Goal: Task Accomplishment & Management: Complete application form

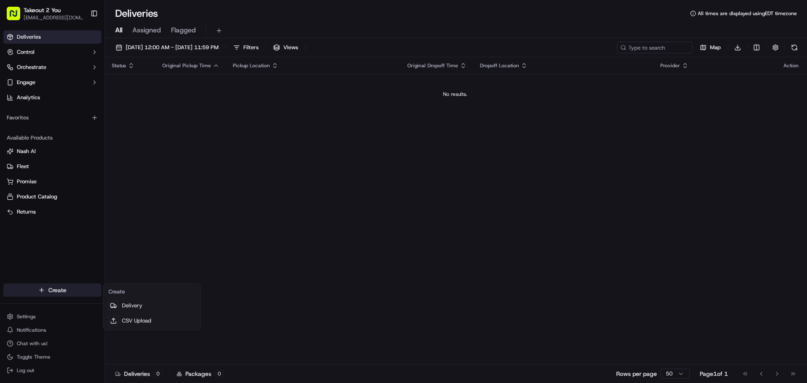
click at [58, 293] on html "Takeout 2 You [EMAIL_ADDRESS][DOMAIN_NAME] Toggle Sidebar Deliveries Control Or…" at bounding box center [403, 191] width 807 height 383
click at [135, 307] on link "Delivery" at bounding box center [152, 305] width 94 height 15
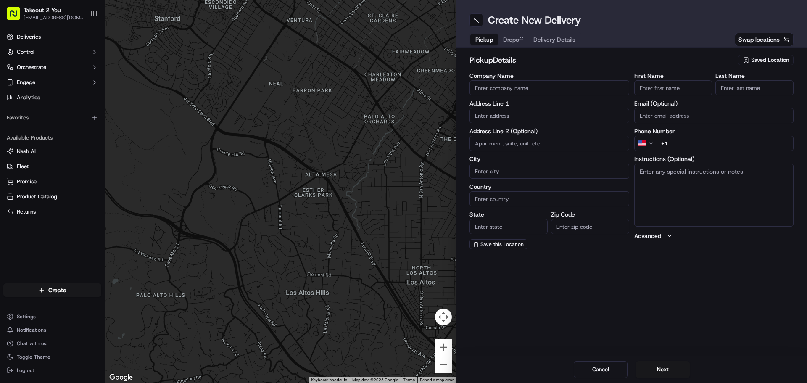
click at [512, 82] on input "Company Name" at bounding box center [550, 87] width 160 height 15
paste input "[PERSON_NAME] Famous Recipe Chicken"
type input "[PERSON_NAME] Famous Recipe Chicken Milan"
click at [511, 116] on input "text" at bounding box center [550, 115] width 160 height 15
paste input "[STREET_ADDRESS]"
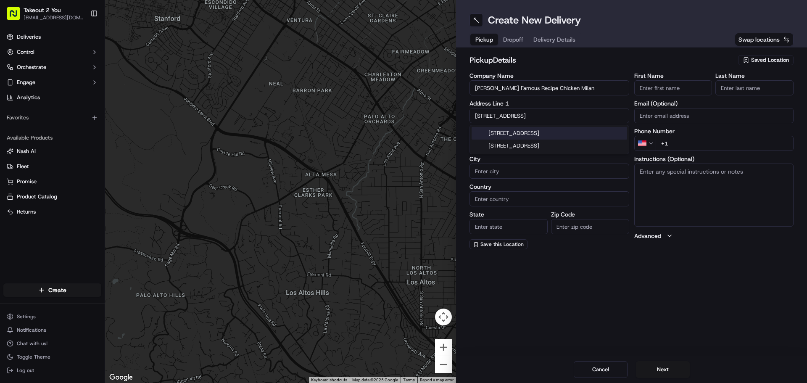
click at [527, 133] on div "[STREET_ADDRESS]" at bounding box center [550, 133] width 156 height 13
type input "[STREET_ADDRESS]"
type input "[GEOGRAPHIC_DATA]"
type input "TN"
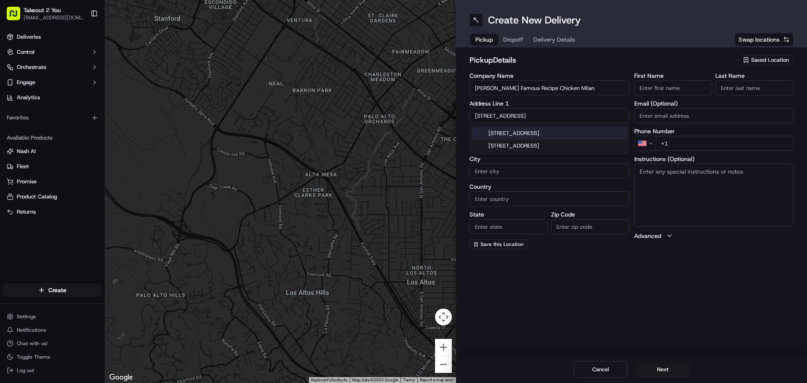
type input "38358"
type input "[STREET_ADDRESS]"
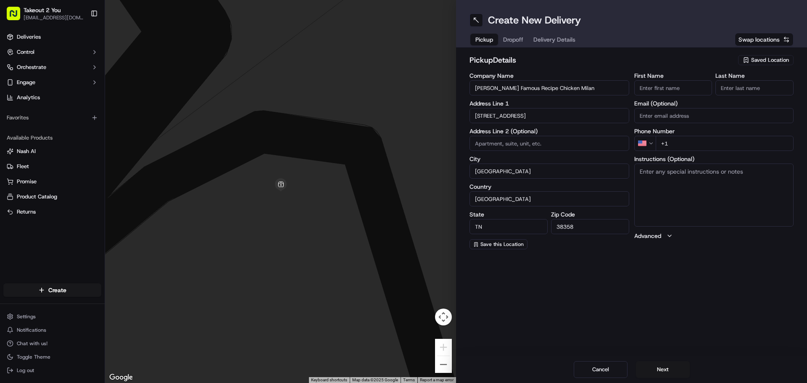
click at [684, 141] on input "+1" at bounding box center [725, 143] width 138 height 15
paste input "[PHONE_NUMBER]"
type input "[PHONE_NUMBER]"
click at [514, 40] on span "Dropoff" at bounding box center [523, 39] width 20 height 8
click at [498, 116] on input "text" at bounding box center [550, 115] width 160 height 15
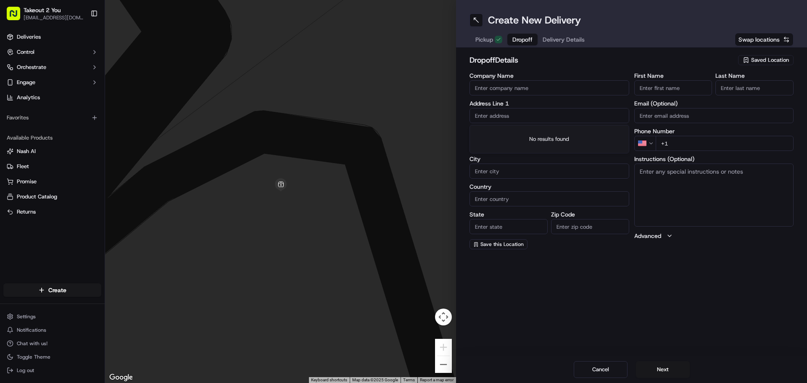
paste input "[STREET_ADDRESS][PERSON_NAME]"
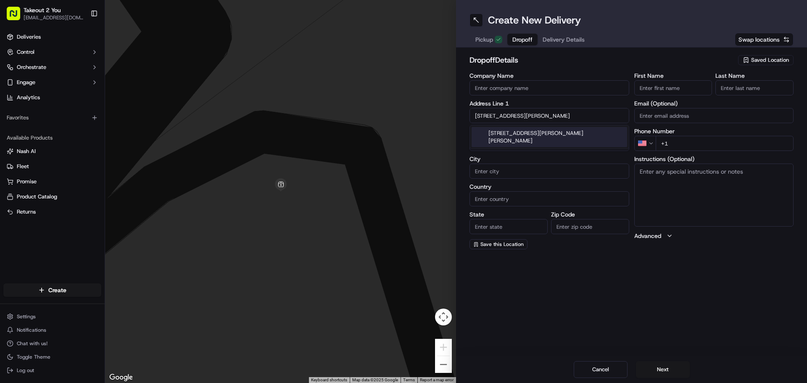
click at [510, 132] on div "[STREET_ADDRESS][PERSON_NAME][PERSON_NAME]" at bounding box center [550, 137] width 156 height 20
type input "[STREET_ADDRESS][PERSON_NAME][PERSON_NAME]"
type input "Greenfield"
type input "[GEOGRAPHIC_DATA]"
type input "TN"
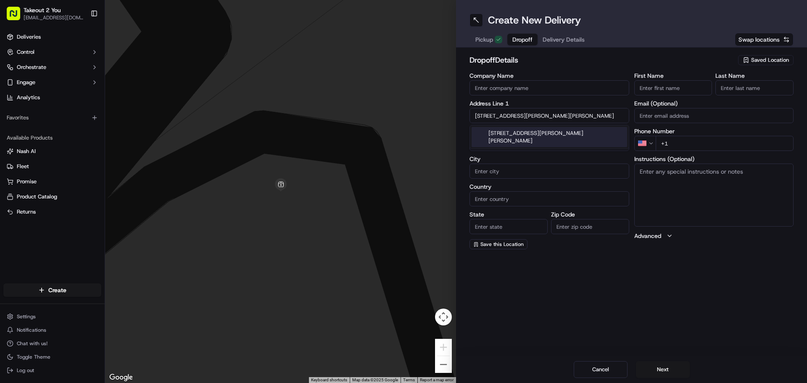
type input "38230"
type input "[STREET_ADDRESS][PERSON_NAME]"
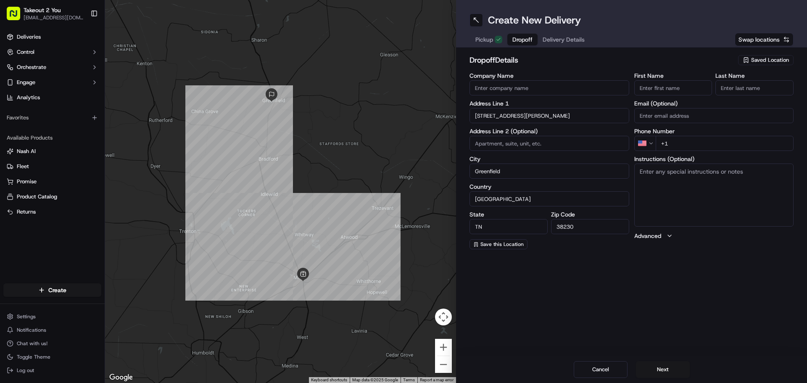
click at [668, 86] on input "First Name" at bounding box center [674, 87] width 78 height 15
type input "[PERSON_NAME]"
click at [739, 84] on input "Last Name" at bounding box center [755, 87] width 78 height 15
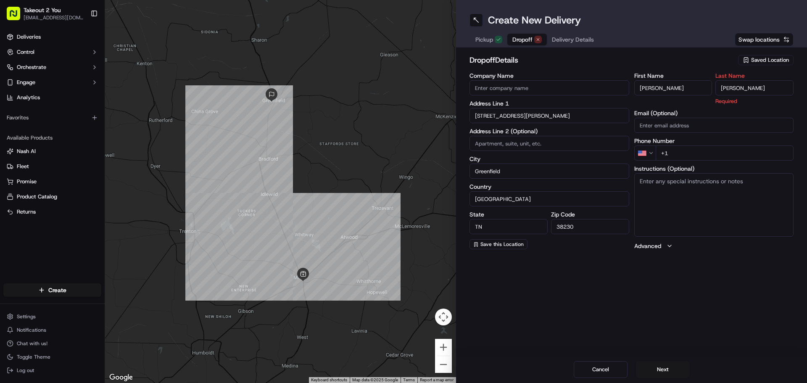
type input "[PERSON_NAME]"
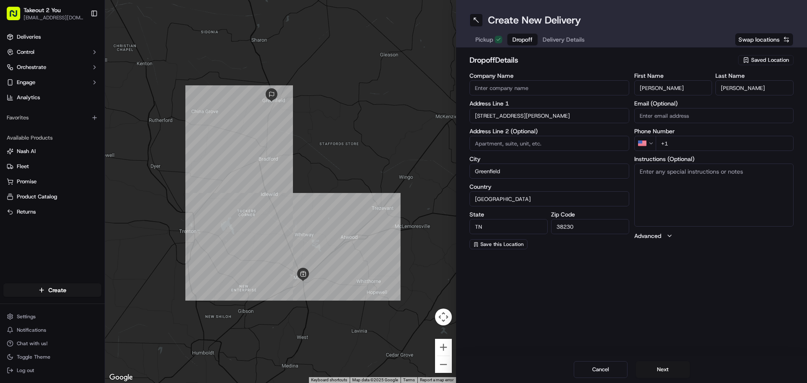
click at [743, 127] on div "First Name [PERSON_NAME] Last Name [PERSON_NAME] Email (Optional) Phone Number …" at bounding box center [715, 161] width 160 height 177
click at [701, 142] on input "+1" at bounding box center [725, 143] width 138 height 15
paste input "[PHONE_NUMBER]"
type input "[PHONE_NUMBER]"
click at [491, 36] on span "Pickup" at bounding box center [485, 39] width 18 height 8
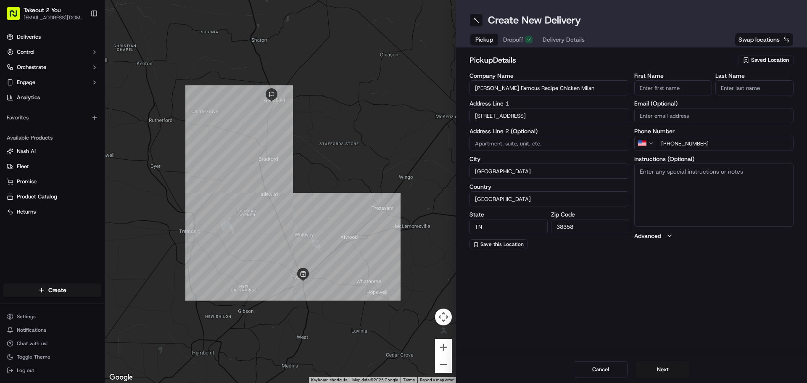
click at [678, 181] on textarea "Instructions (Optional)" at bounding box center [715, 195] width 160 height 63
type textarea "Pickup under"
click at [494, 40] on button "Pickup" at bounding box center [489, 40] width 37 height 12
click at [723, 176] on textarea "Pickup under" at bounding box center [715, 195] width 160 height 63
type textarea "Pickup under [PERSON_NAME]"
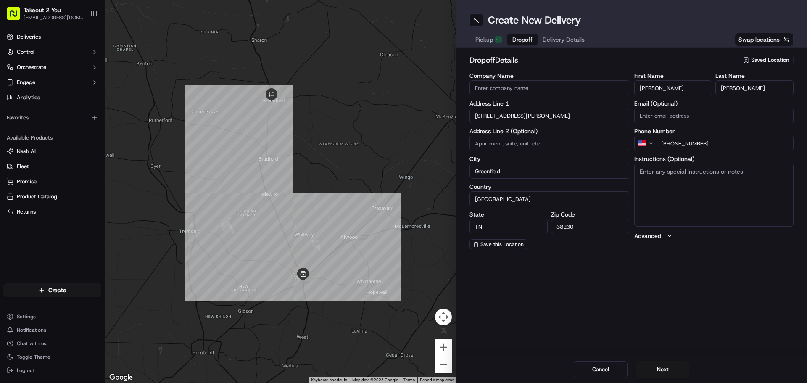
click at [510, 42] on button "Dropoff" at bounding box center [523, 40] width 30 height 12
click at [561, 39] on span "Delivery Details" at bounding box center [564, 39] width 42 height 8
click at [534, 34] on button "Dropoff" at bounding box center [523, 40] width 30 height 12
click at [561, 33] on div "Pickup Dropoff Delivery Details" at bounding box center [530, 39] width 121 height 15
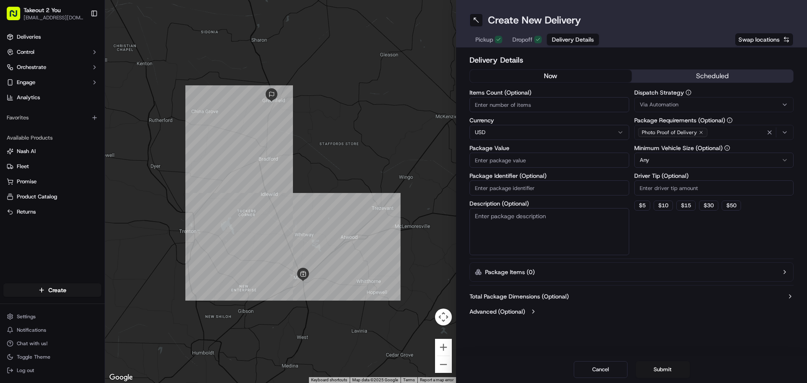
click at [563, 39] on span "Delivery Details" at bounding box center [573, 39] width 42 height 8
click at [511, 108] on input "Items Count (Optional)" at bounding box center [550, 104] width 160 height 15
type input "2"
click at [641, 207] on button "$ 5" at bounding box center [643, 206] width 16 height 10
type input "5"
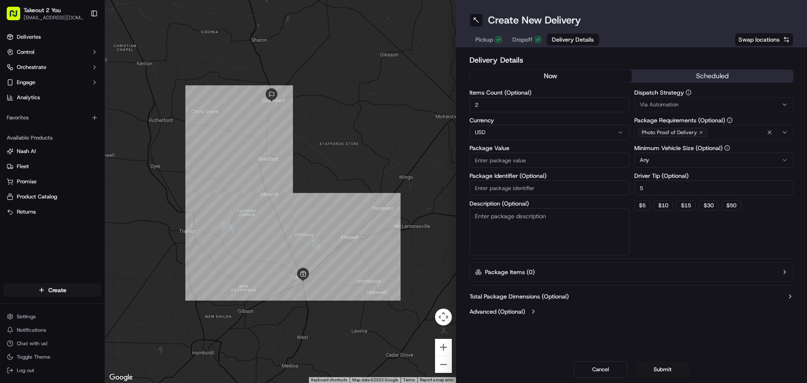
click at [520, 161] on input "Package Value" at bounding box center [550, 160] width 160 height 15
type input "17"
click at [526, 43] on span "Dropoff" at bounding box center [523, 39] width 20 height 8
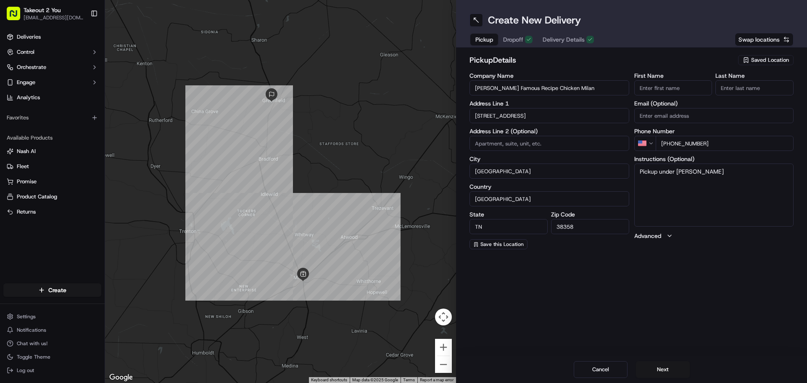
click at [487, 38] on span "Pickup" at bounding box center [485, 39] width 18 height 8
click at [672, 368] on button "Next" at bounding box center [663, 369] width 54 height 17
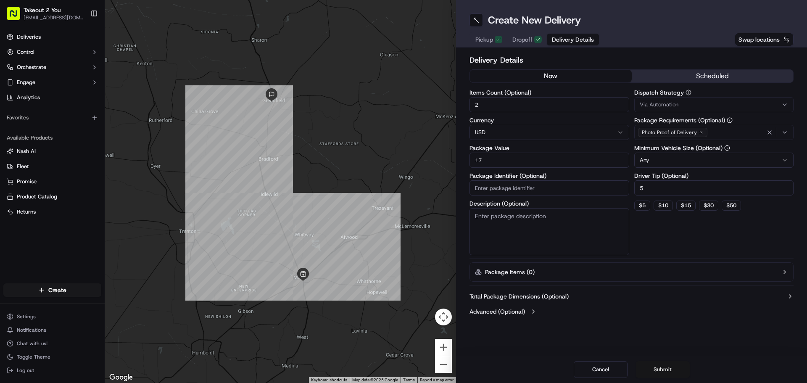
click at [672, 368] on button "Submit" at bounding box center [663, 369] width 54 height 17
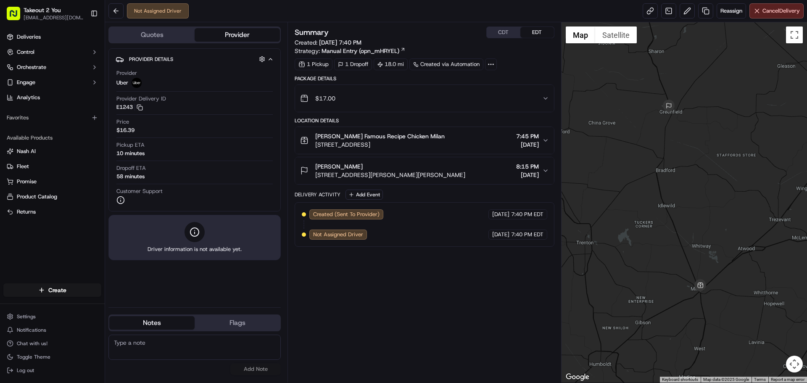
click at [540, 140] on div "[PERSON_NAME] Famous Recipe Chicken Milan [STREET_ADDRESS] 7:45 PM [DATE]" at bounding box center [421, 140] width 242 height 17
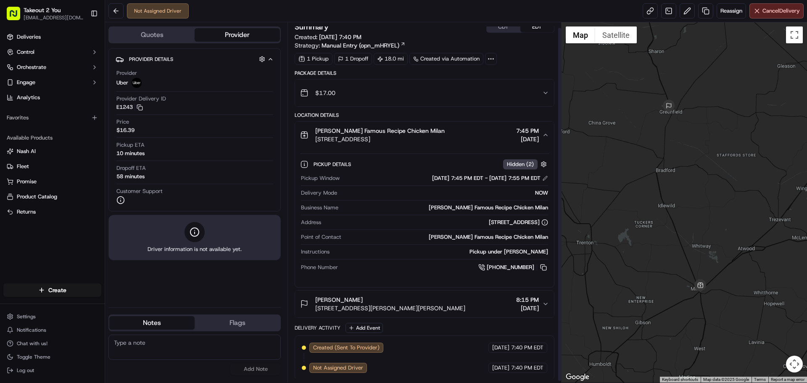
scroll to position [7, 0]
click at [542, 303] on div "[PERSON_NAME] [STREET_ADDRESS][PERSON_NAME][PERSON_NAME] 8:15 PM [DATE]" at bounding box center [421, 302] width 242 height 17
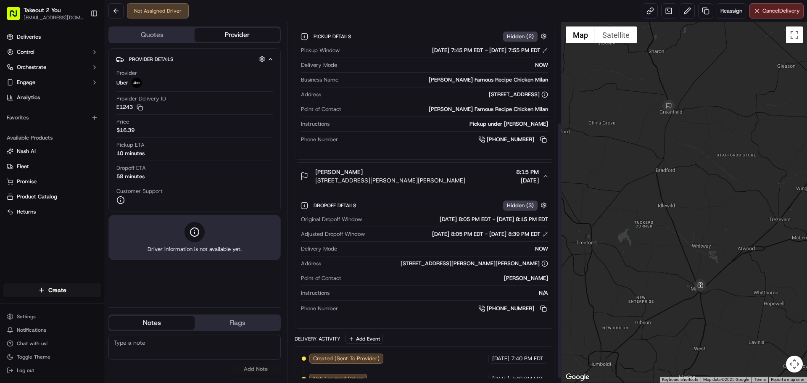
scroll to position [146, 0]
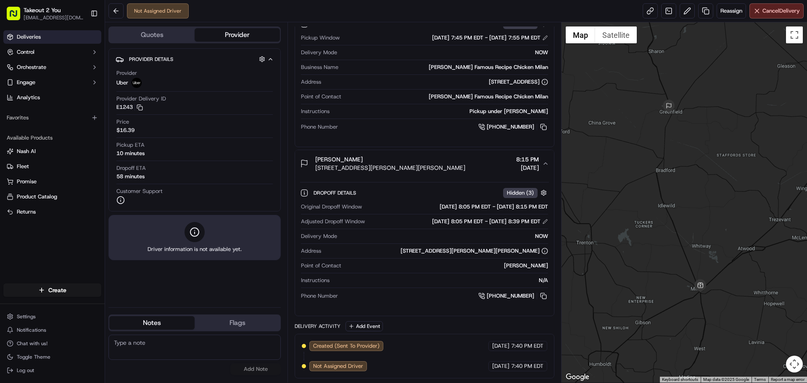
click at [29, 42] on link "Deliveries" at bounding box center [52, 36] width 98 height 13
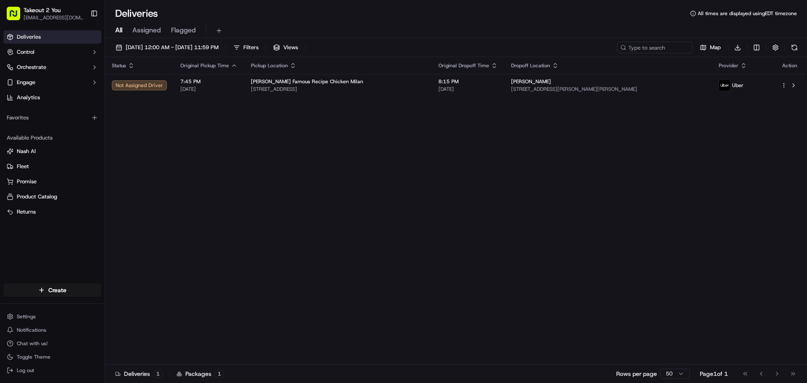
click at [345, 230] on div "Status Original Pickup Time Pickup Location Original Dropoff Time Dropoff Locat…" at bounding box center [455, 210] width 701 height 307
click at [455, 182] on div "Status Original Pickup Time Pickup Location Original Dropoff Time Dropoff Locat…" at bounding box center [455, 210] width 701 height 307
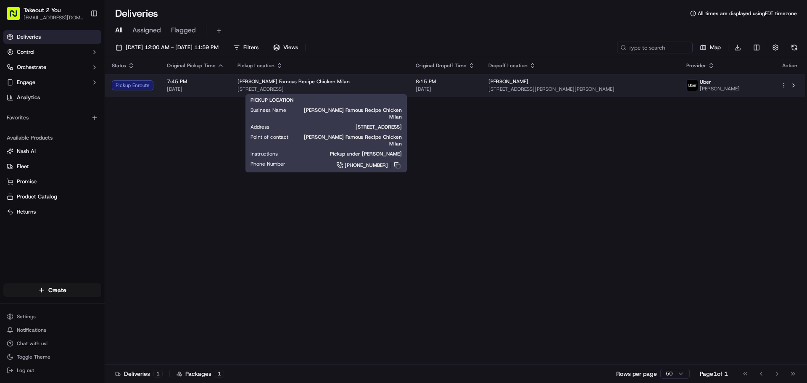
click at [339, 87] on span "[STREET_ADDRESS]" at bounding box center [320, 89] width 165 height 7
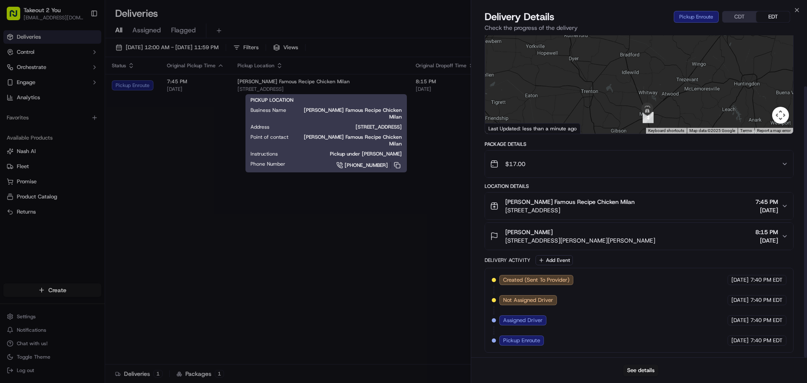
scroll to position [61, 0]
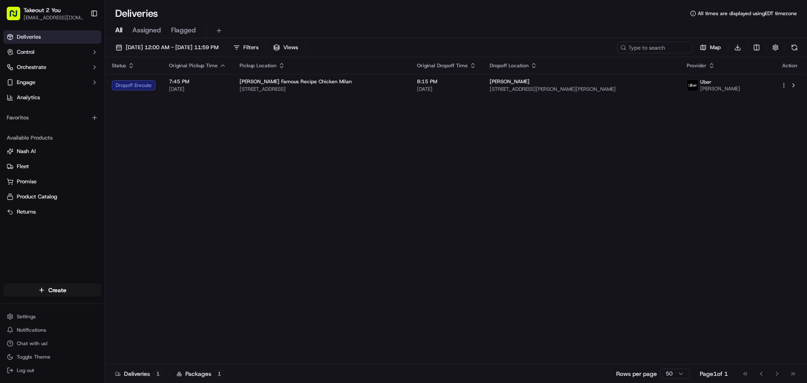
click at [552, 22] on div "All Assigned Flagged" at bounding box center [456, 29] width 702 height 18
click at [435, 183] on div "Status Original Pickup Time Pickup Location Original Dropoff Time Dropoff Locat…" at bounding box center [455, 210] width 701 height 307
